Goal: Complete application form

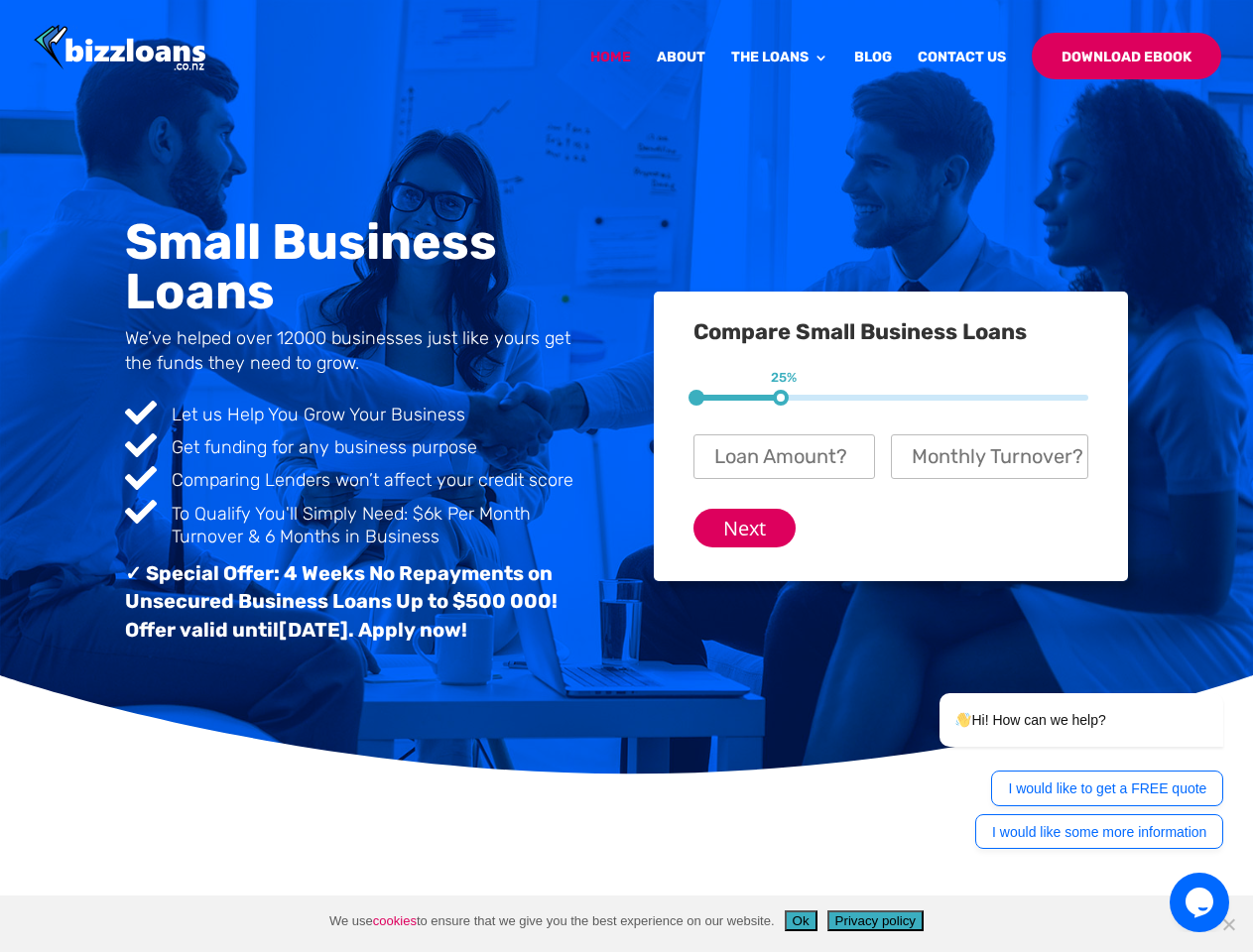
click at [626, 476] on div "Small Business Loans We’ve helped over 12000 businesses just like yours get the…" at bounding box center [626, 436] width 1002 height 487
click at [745, 528] on input "Next" at bounding box center [745, 528] width 102 height 39
click at [804, 920] on button "Ok" at bounding box center [801, 920] width 33 height 21
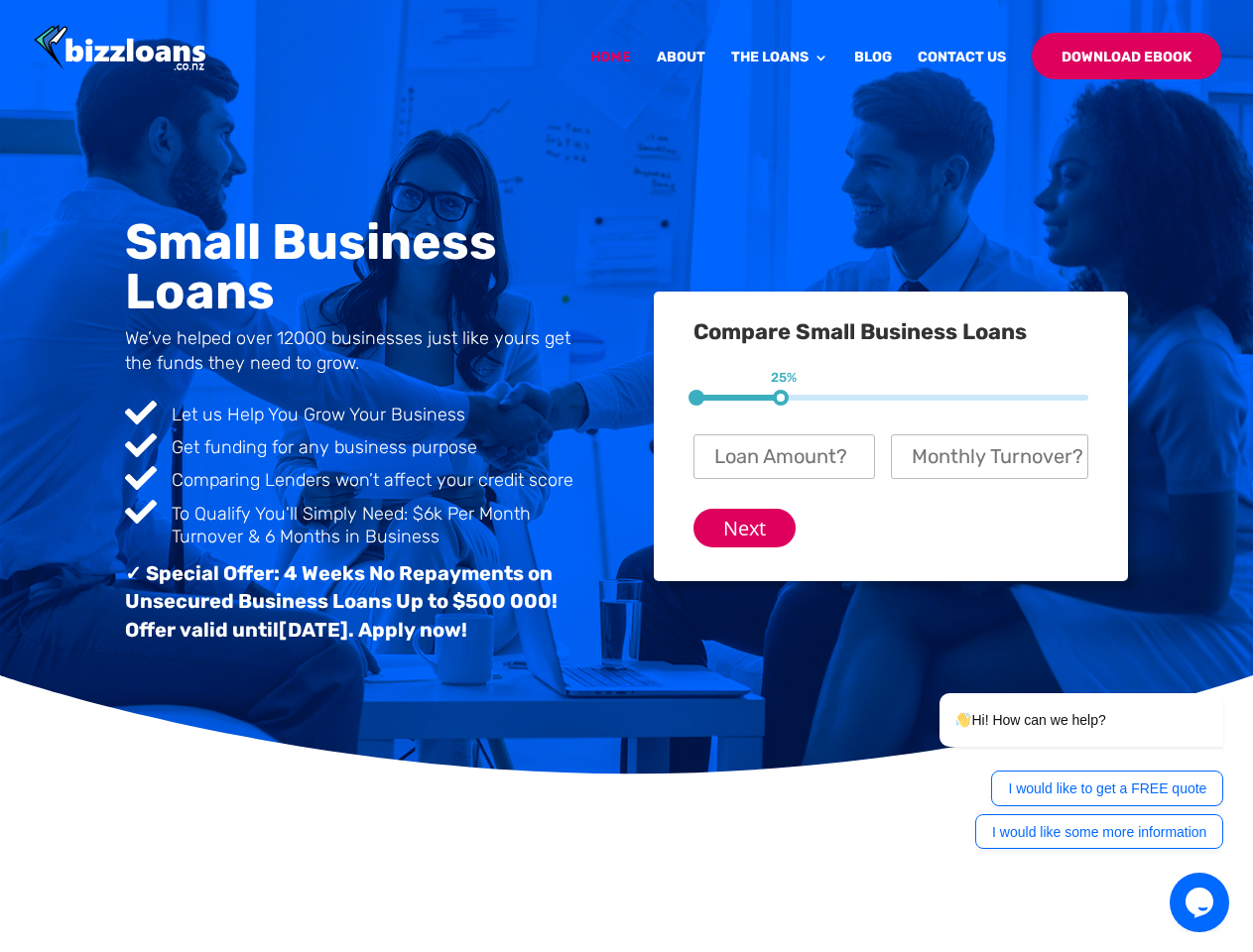
click at [878, 920] on button "Privacy policy" at bounding box center [876, 920] width 96 height 21
click at [1199, 902] on icon "$i18n('chat', 'chat_widget')" at bounding box center [1199, 902] width 28 height 30
click at [0, 0] on div at bounding box center [0, 0] width 0 height 0
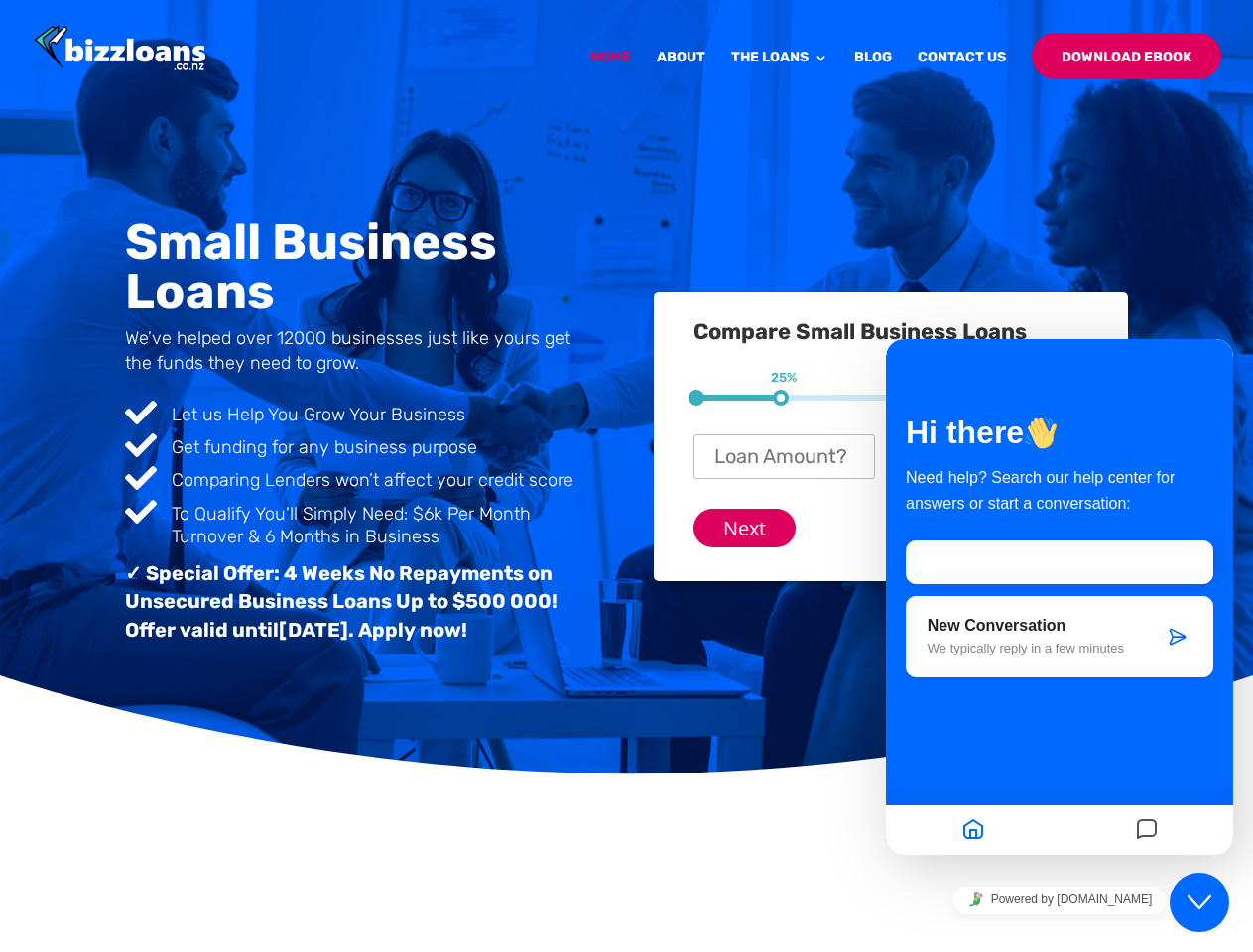
click at [1055, 771] on div "Hi there Need help? Search our help center for answers or start a conversation:…" at bounding box center [1059, 588] width 347 height 380
click at [1107, 788] on div "Hi there Need help? Search our help center for answers or start a conversation:…" at bounding box center [1059, 597] width 347 height 516
click at [1099, 832] on div at bounding box center [1146, 830] width 174 height 39
